Goal: Task Accomplishment & Management: Use online tool/utility

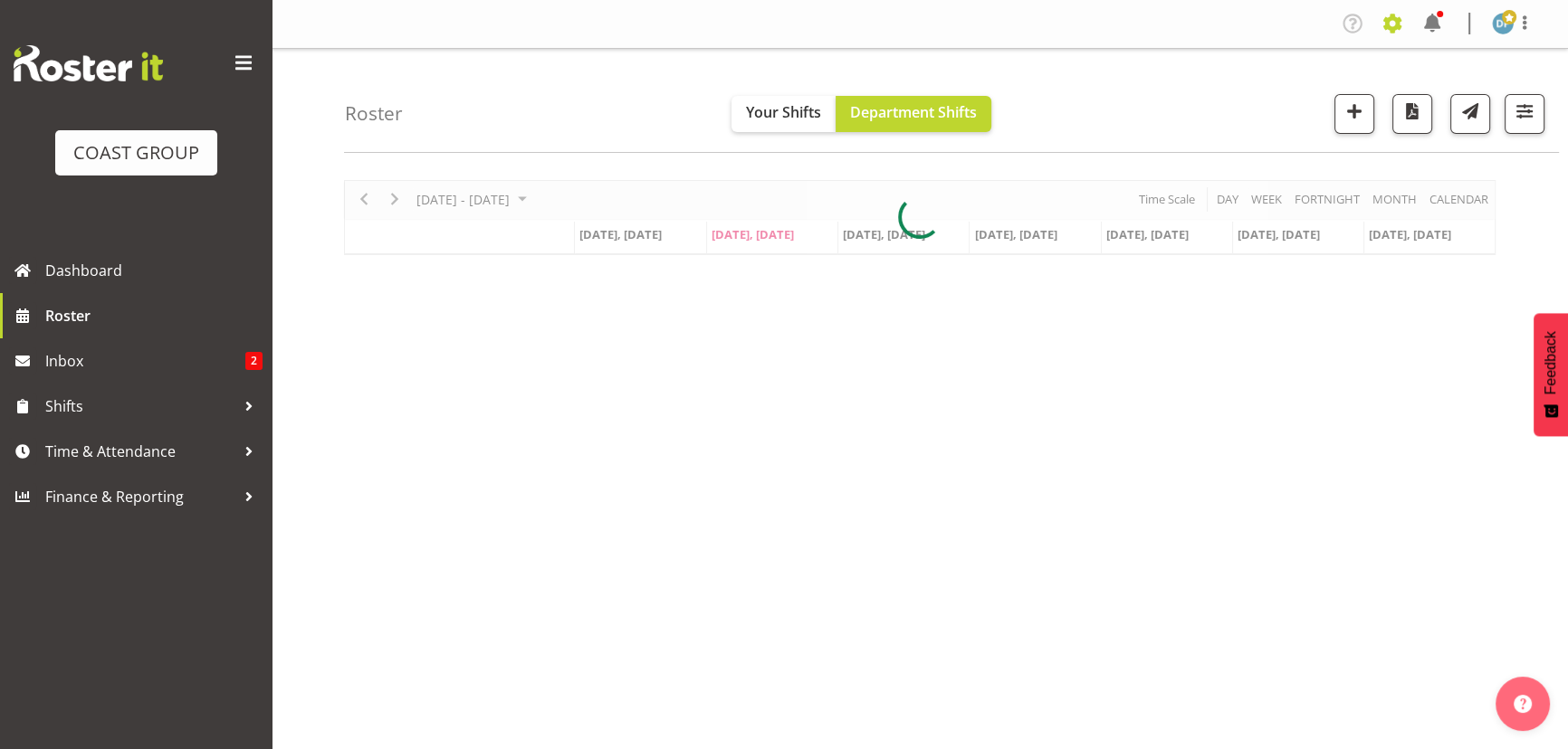
click at [1395, 17] on span at bounding box center [1392, 23] width 29 height 29
click at [1266, 95] on link "Jobs" at bounding box center [1320, 99] width 174 height 33
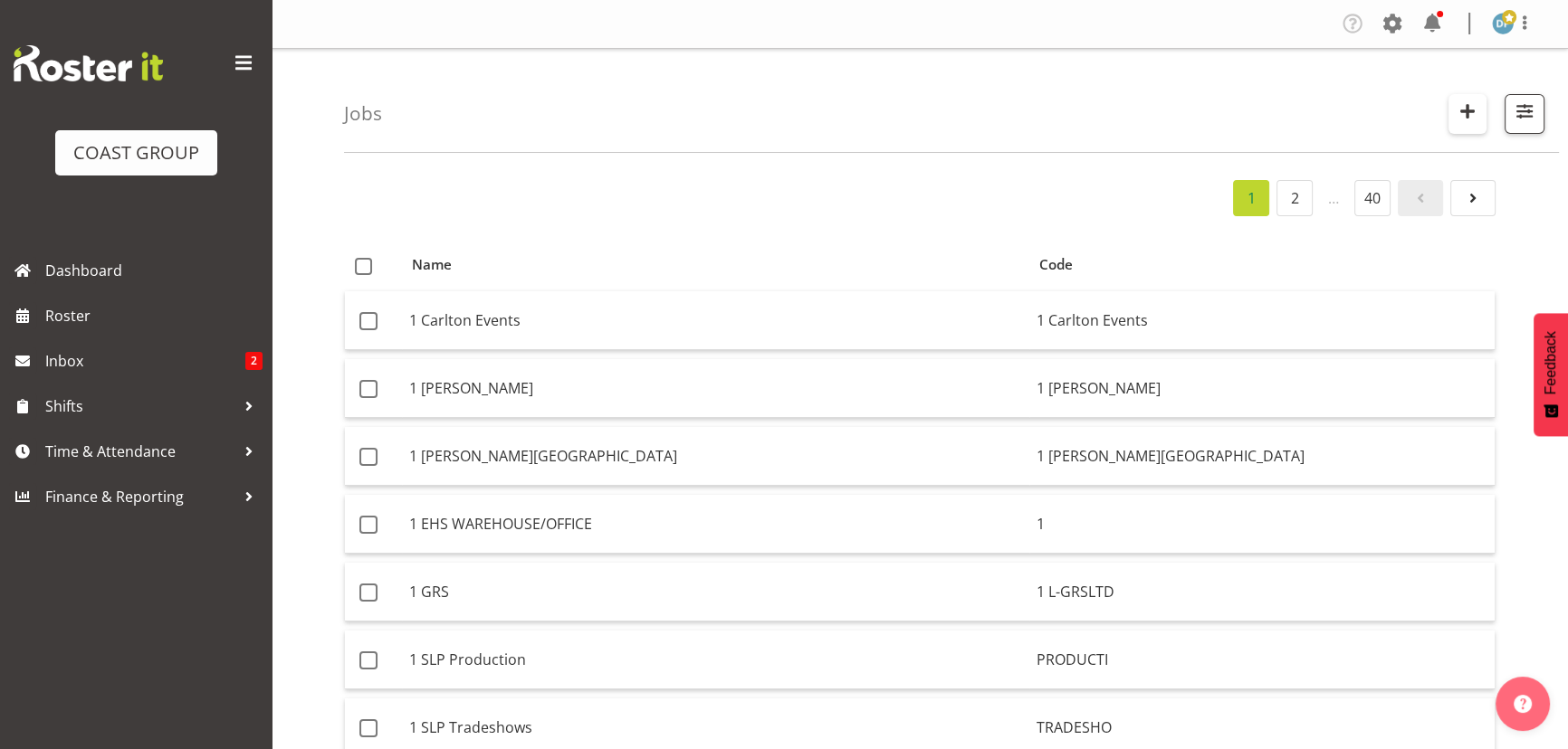
click at [1466, 104] on span "button" at bounding box center [1467, 111] width 23 height 23
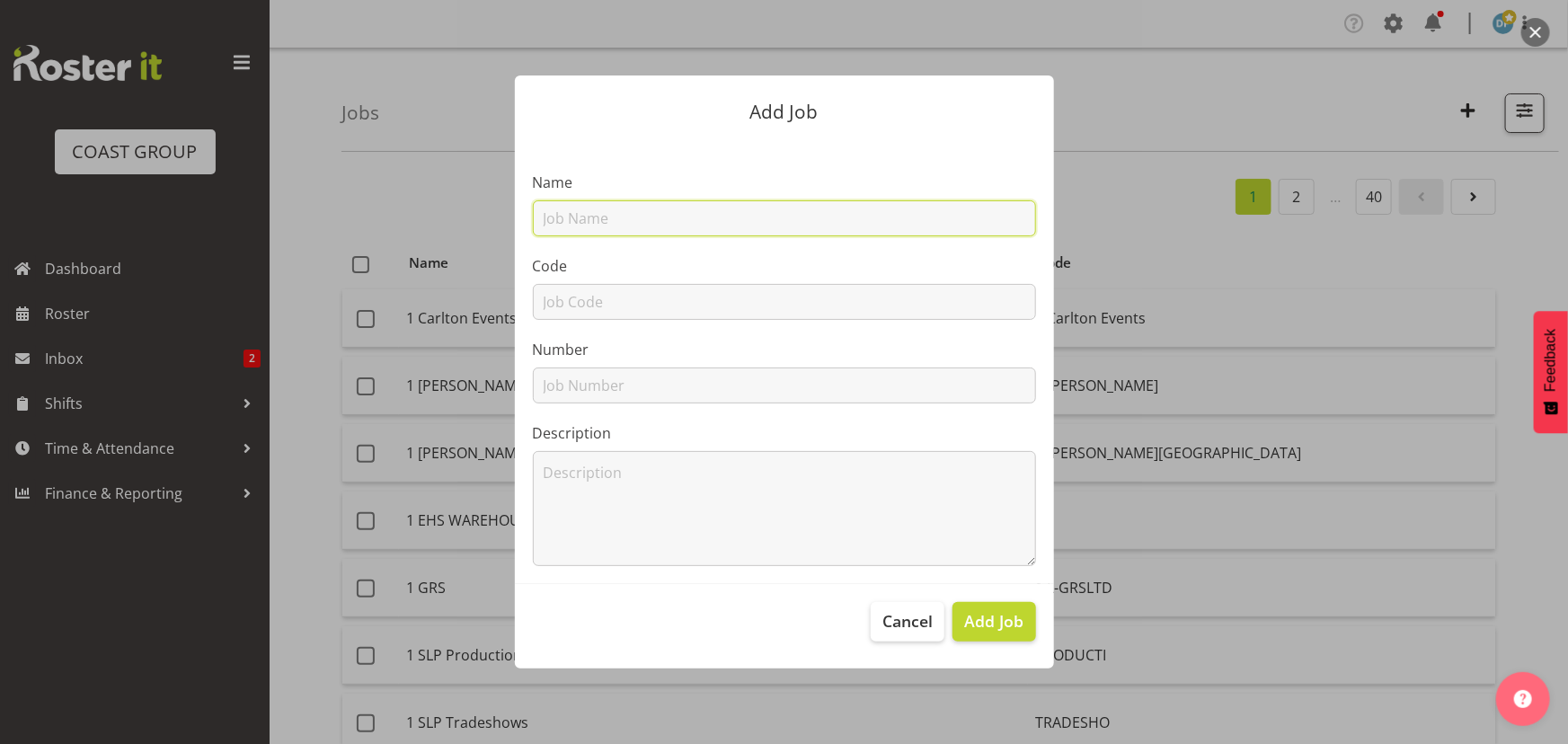
click at [787, 228] on input "text" at bounding box center [784, 218] width 503 height 36
type input "22510047 - Werfen @ AACB"
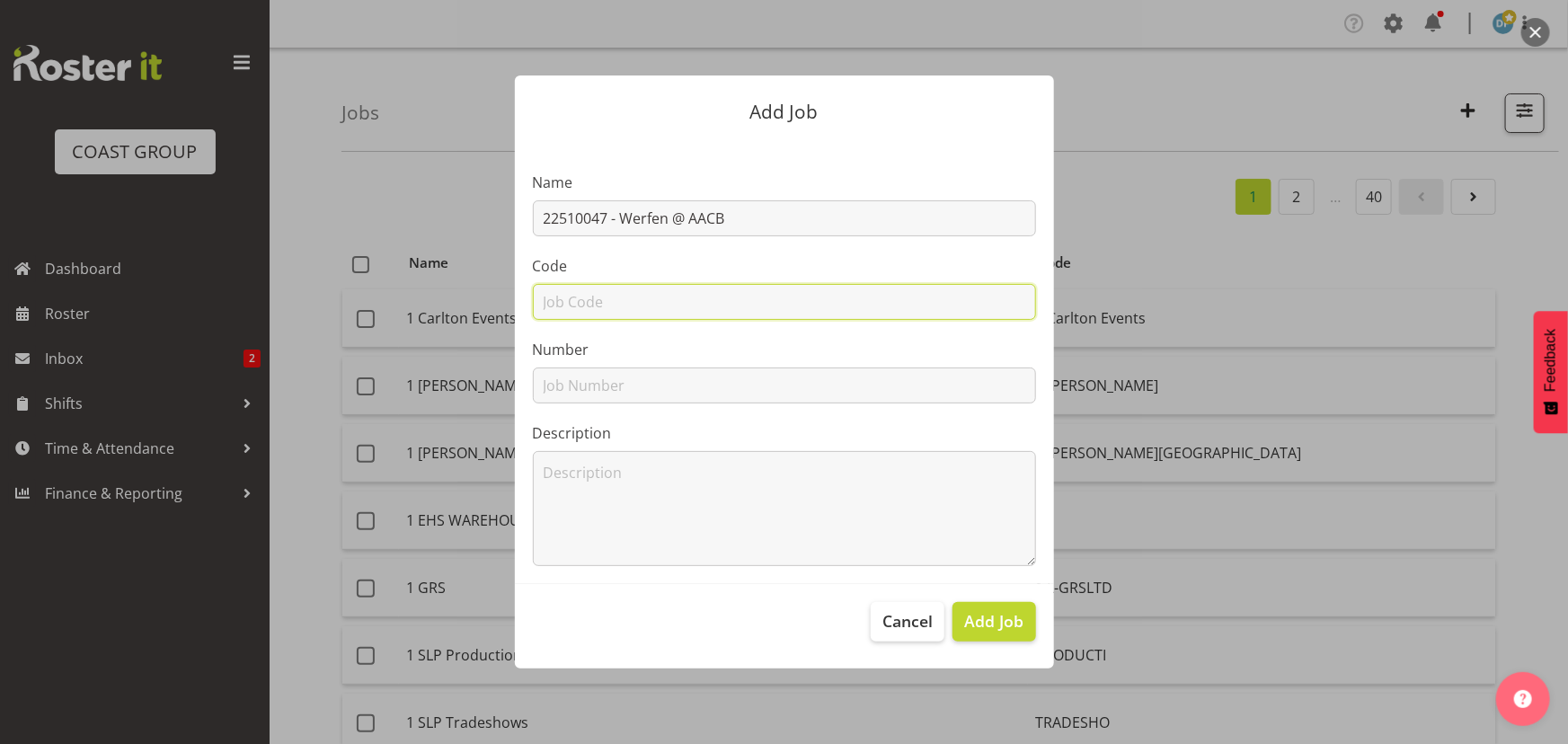
click at [719, 306] on input "text" at bounding box center [784, 301] width 503 height 36
type input "22510047"
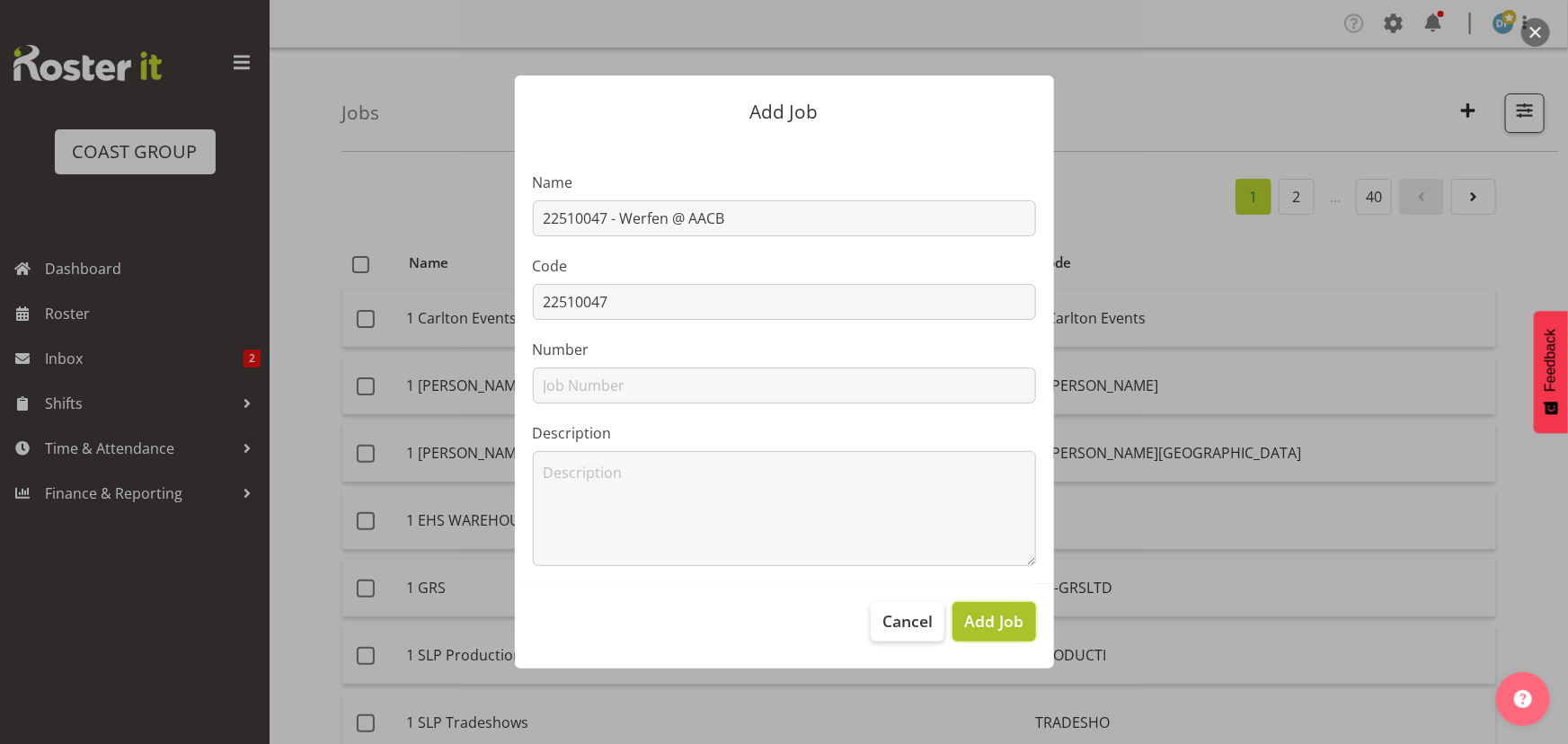
click at [999, 615] on span "Add Job" at bounding box center [994, 621] width 59 height 23
